Goal: Task Accomplishment & Management: Complete application form

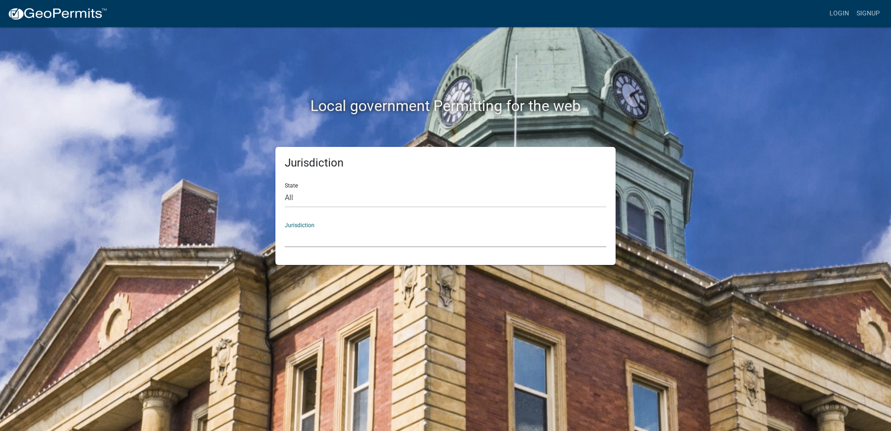
click at [303, 242] on select "[GEOGRAPHIC_DATA], [US_STATE] City of [GEOGRAPHIC_DATA], [US_STATE] [GEOGRAPHIC…" at bounding box center [446, 237] width 322 height 19
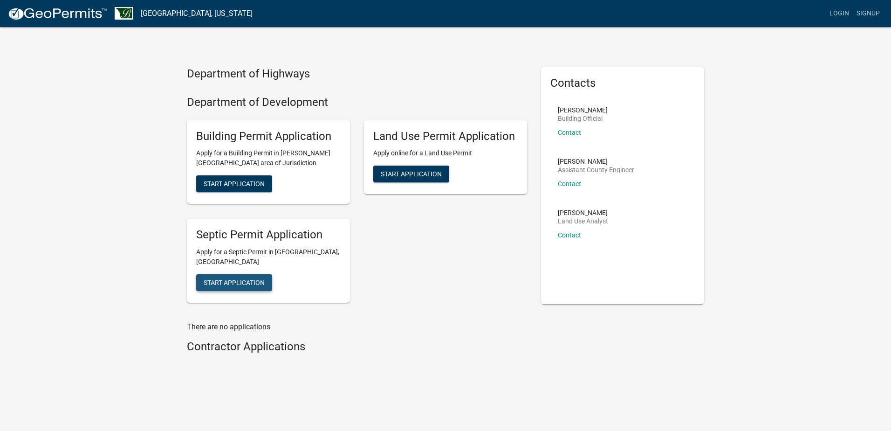
click at [264, 279] on span "Start Application" at bounding box center [234, 282] width 61 height 7
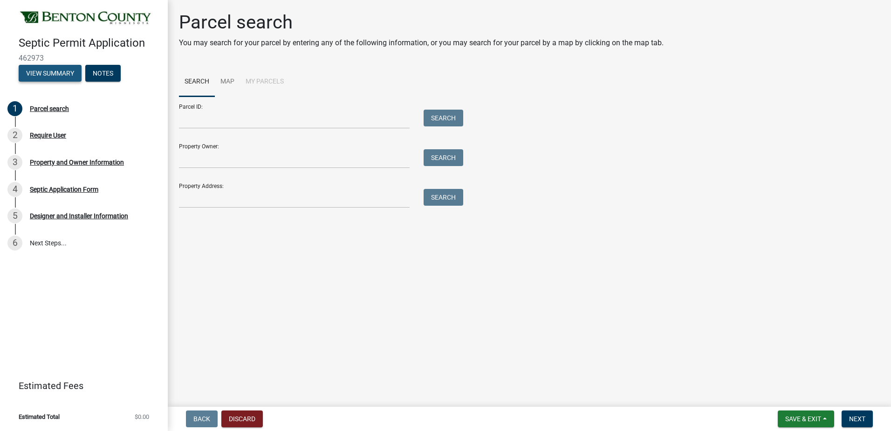
click at [55, 72] on button "View Summary" at bounding box center [50, 73] width 63 height 17
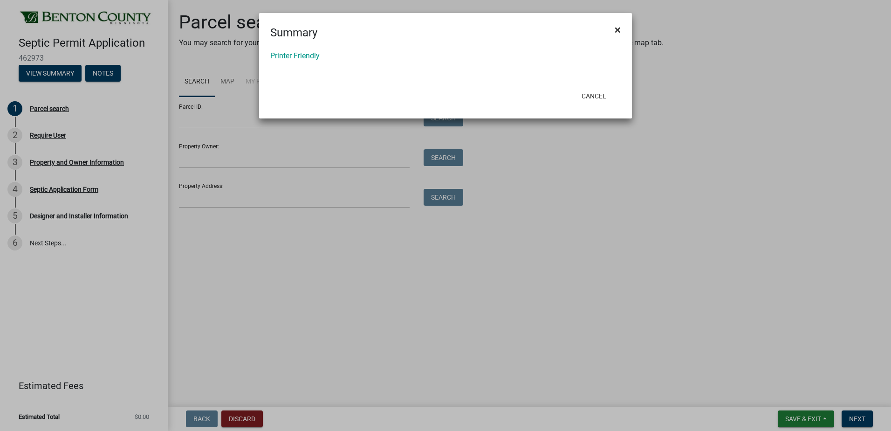
click at [618, 35] on span "×" at bounding box center [618, 29] width 6 height 13
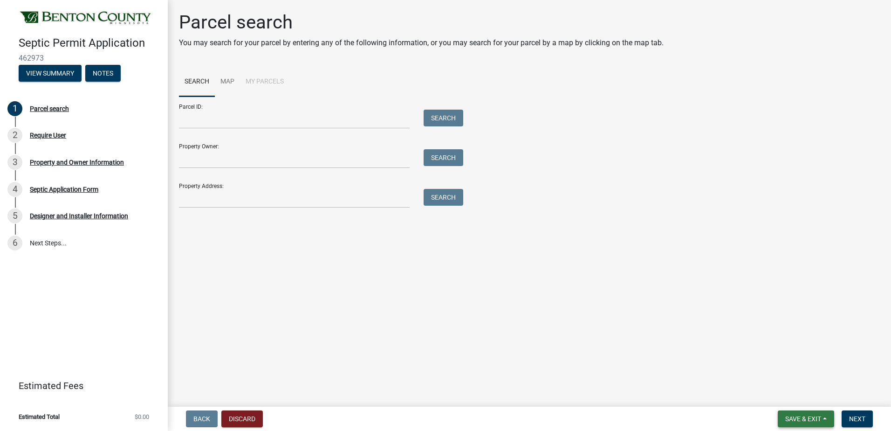
click at [801, 418] on span "Save & Exit" at bounding box center [804, 418] width 36 height 7
click at [786, 389] on button "Save & Exit" at bounding box center [797, 394] width 75 height 22
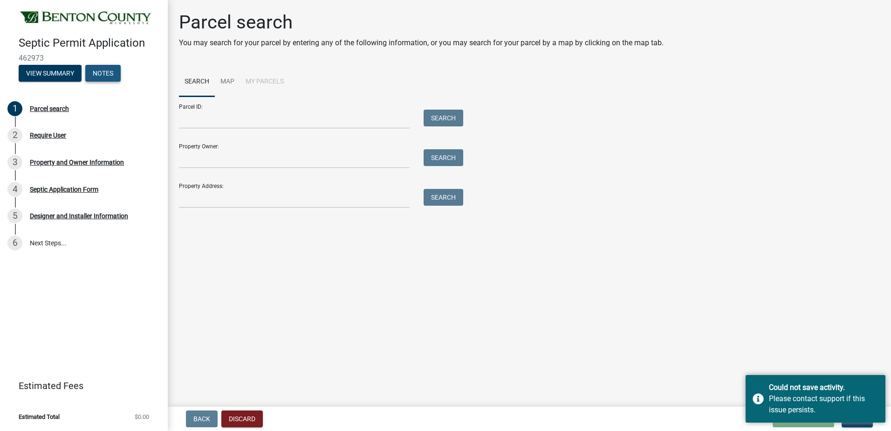
click at [113, 66] on button "Notes" at bounding box center [102, 73] width 35 height 17
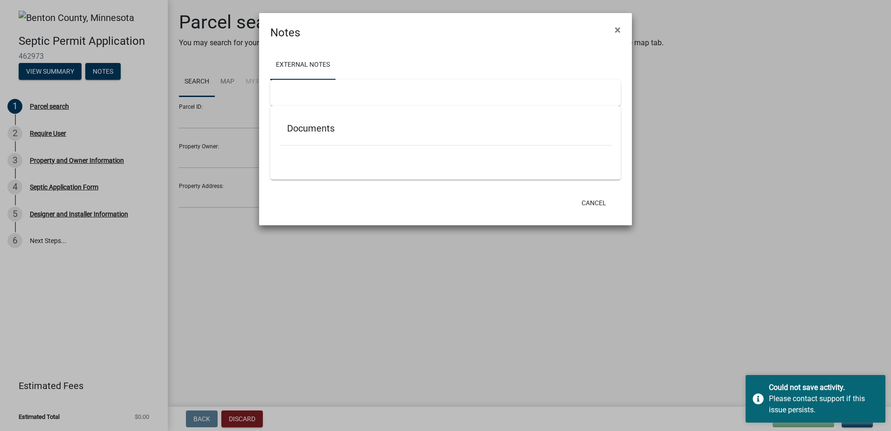
click at [67, 76] on ngb-modal-window "Notes × External Notes Documents Cancel" at bounding box center [445, 215] width 891 height 431
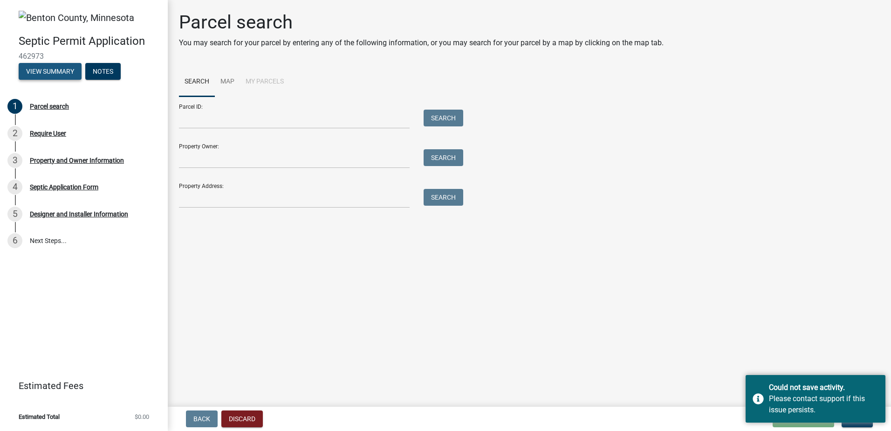
click at [67, 76] on button "View Summary" at bounding box center [50, 71] width 63 height 17
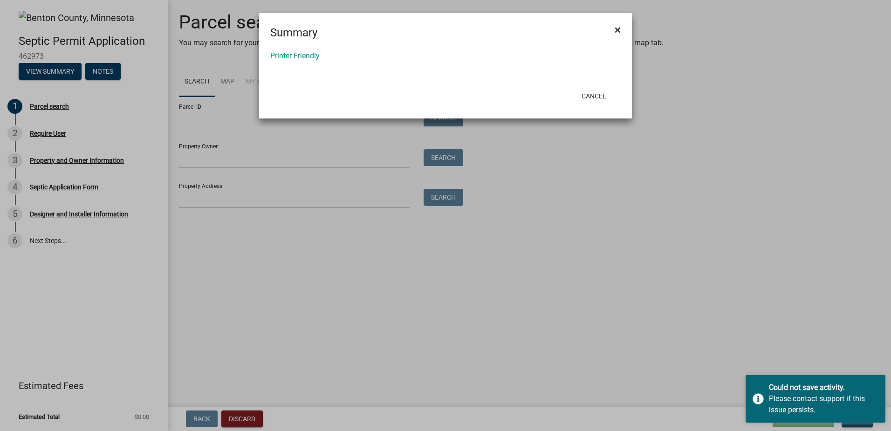
click at [621, 27] on button "×" at bounding box center [618, 30] width 21 height 26
